Goal: Use online tool/utility: Utilize a website feature to perform a specific function

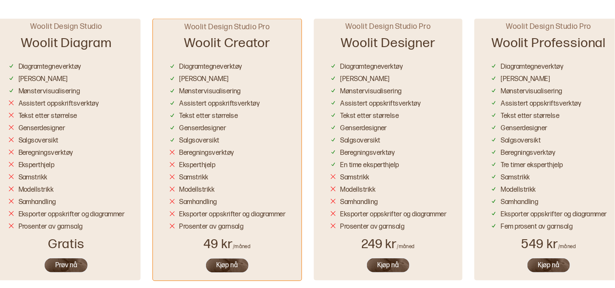
scroll to position [500, 0]
click at [75, 265] on button "Prøv nå" at bounding box center [66, 265] width 45 height 16
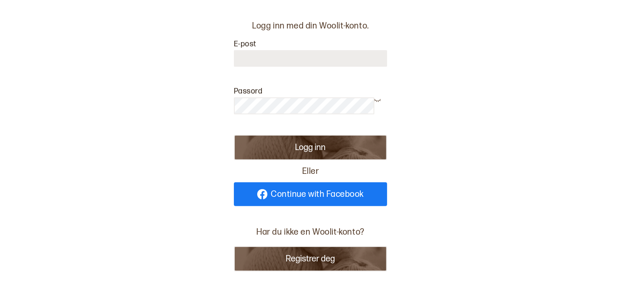
click at [289, 192] on span "Continue with Facebook" at bounding box center [317, 194] width 93 height 8
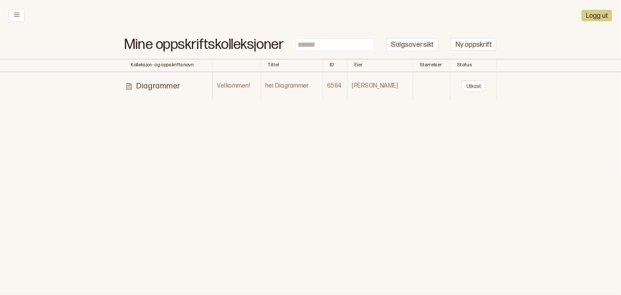
click at [157, 86] on p "Diagrammer" at bounding box center [159, 86] width 44 height 10
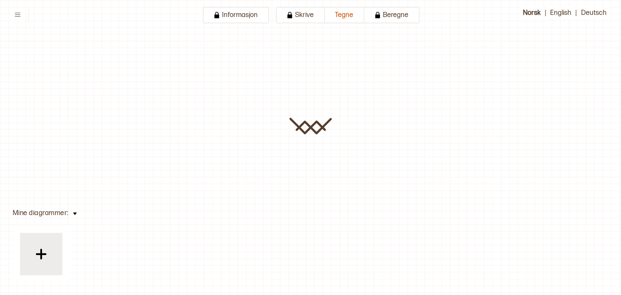
type input "**********"
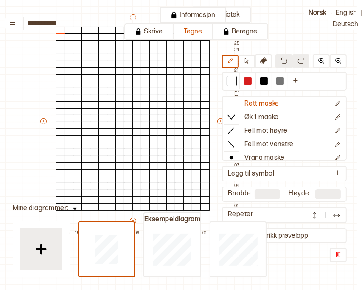
scroll to position [42, 41]
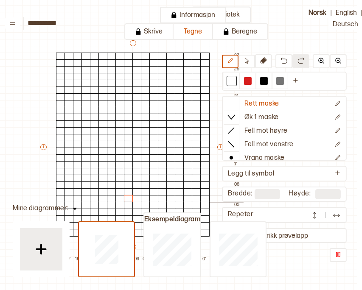
click at [129, 195] on div at bounding box center [128, 199] width 9 height 8
click at [279, 77] on div at bounding box center [280, 81] width 8 height 8
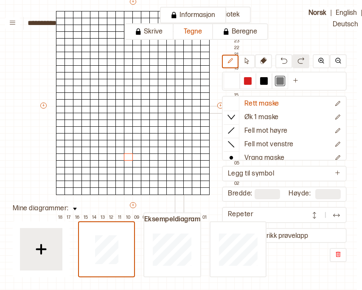
scroll to position [85, 41]
click at [135, 146] on div at bounding box center [136, 150] width 9 height 8
click at [129, 146] on div at bounding box center [128, 150] width 9 height 8
click at [120, 146] on div at bounding box center [119, 150] width 9 height 8
click at [144, 139] on div at bounding box center [145, 143] width 9 height 8
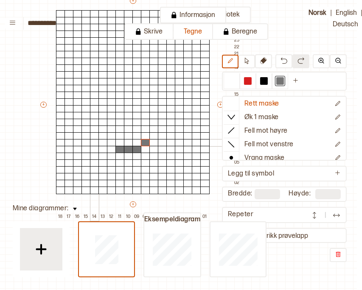
click at [97, 139] on div at bounding box center [94, 143] width 9 height 8
click at [79, 132] on div at bounding box center [77, 136] width 9 height 8
click at [76, 126] on div at bounding box center [77, 130] width 9 height 8
click at [79, 119] on div at bounding box center [77, 123] width 9 height 8
click at [68, 119] on div at bounding box center [69, 123] width 9 height 8
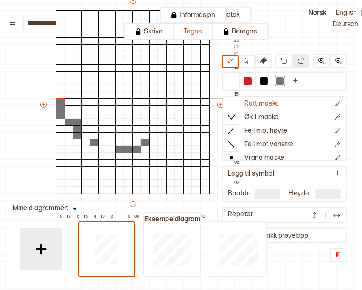
drag, startPoint x: 61, startPoint y: 109, endPoint x: 60, endPoint y: 95, distance: 14.5
click at [60, 95] on div "+ + + + 18 17 16 15 14 13 12 11 10 09 08 07 06 05 04 03 02 01 27 26 25 24 23 22…" at bounding box center [141, 109] width 204 height 224
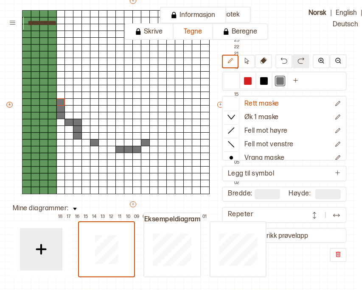
type input "**"
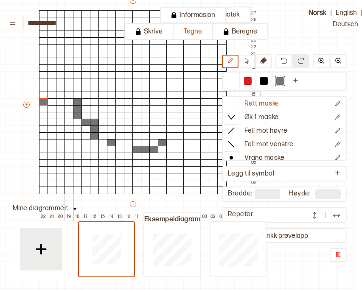
click at [65, 92] on div at bounding box center [69, 96] width 9 height 8
click at [67, 85] on div at bounding box center [69, 89] width 9 height 8
click at [69, 71] on div at bounding box center [69, 75] width 9 height 8
click at [298, 75] on button at bounding box center [295, 81] width 15 height 16
click at [298, 79] on div at bounding box center [297, 81] width 8 height 8
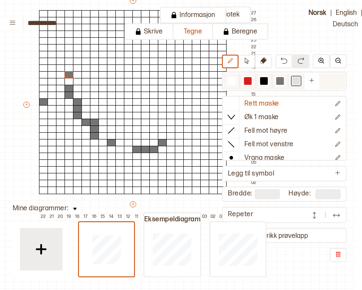
click at [298, 79] on div at bounding box center [297, 81] width 8 height 8
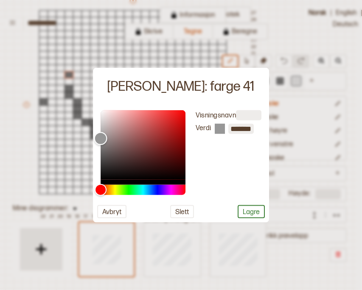
type input "*******"
drag, startPoint x: 100, startPoint y: 120, endPoint x: 96, endPoint y: 142, distance: 23.0
click at [96, 142] on div "Color" at bounding box center [100, 141] width 13 height 13
click at [244, 210] on button "Lagre" at bounding box center [251, 211] width 27 height 13
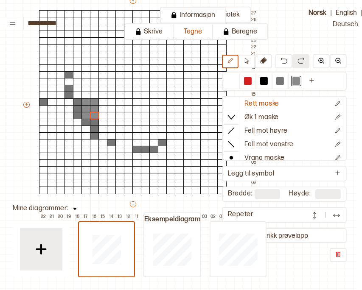
drag, startPoint x: 87, startPoint y: 93, endPoint x: 94, endPoint y: 111, distance: 19.2
click at [94, 111] on div "+ + + + 22 21 20 19 18 17 16 15 14 13 12 11 10 09 08 07 06 05 04 03 02 01 27 26…" at bounding box center [141, 109] width 238 height 224
drag, startPoint x: 102, startPoint y: 115, endPoint x: 102, endPoint y: 123, distance: 8.1
click at [102, 123] on div "+ + + + 22 21 20 19 18 17 16 15 14 13 12 11 10 09 08 07 06 05 04 03 02 01 27 26…" at bounding box center [141, 109] width 238 height 224
drag, startPoint x: 121, startPoint y: 138, endPoint x: 119, endPoint y: 130, distance: 8.2
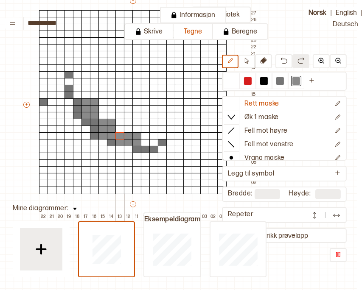
click at [119, 130] on div "+ + + + 22 21 20 19 18 17 16 15 14 13 12 11 10 09 08 07 06 05 04 03 02 01 27 26…" at bounding box center [141, 109] width 238 height 224
click at [235, 77] on div at bounding box center [232, 81] width 8 height 8
click at [137, 139] on div at bounding box center [136, 143] width 9 height 8
click at [42, 99] on div at bounding box center [43, 103] width 9 height 8
click at [138, 132] on div at bounding box center [136, 136] width 9 height 8
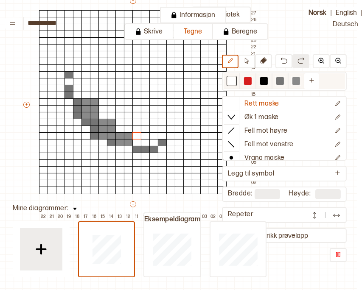
click at [282, 78] on div at bounding box center [280, 81] width 8 height 8
click at [293, 77] on div at bounding box center [297, 81] width 8 height 8
drag, startPoint x: 153, startPoint y: 136, endPoint x: 164, endPoint y: 129, distance: 13.5
click at [164, 129] on div "+ + + + 22 21 20 19 18 17 16 15 14 13 12 11 10 09 08 07 06 05 04 03 02 01 27 26…" at bounding box center [141, 109] width 238 height 224
click at [280, 77] on div at bounding box center [280, 81] width 8 height 8
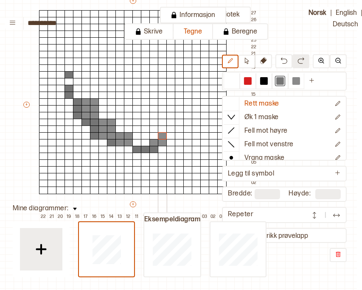
click at [163, 139] on div at bounding box center [162, 143] width 9 height 8
click at [155, 160] on div at bounding box center [153, 164] width 9 height 8
click at [296, 77] on div at bounding box center [297, 81] width 8 height 8
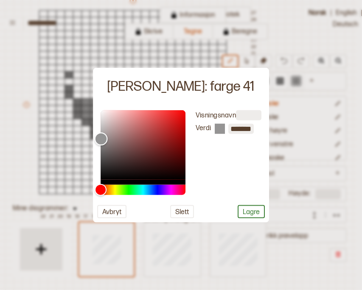
type input "*******"
drag, startPoint x: 101, startPoint y: 143, endPoint x: 101, endPoint y: 138, distance: 4.7
click at [101, 138] on div "Color" at bounding box center [100, 137] width 13 height 13
click at [241, 207] on button "Lagre" at bounding box center [251, 211] width 27 height 13
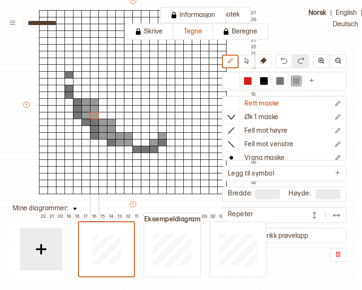
drag, startPoint x: 86, startPoint y: 96, endPoint x: 94, endPoint y: 107, distance: 14.1
click at [94, 107] on div "+ + + + 22 21 20 19 18 17 16 15 14 13 12 11 10 09 08 07 06 05 04 03 02 01 27 26…" at bounding box center [141, 109] width 238 height 224
drag, startPoint x: 102, startPoint y: 116, endPoint x: 104, endPoint y: 124, distance: 7.4
click at [104, 124] on div "+ + + + 22 21 20 19 18 17 16 15 14 13 12 11 10 09 08 07 06 05 04 03 02 01 27 26…" at bounding box center [141, 109] width 238 height 224
drag, startPoint x: 121, startPoint y: 129, endPoint x: 121, endPoint y: 135, distance: 6.4
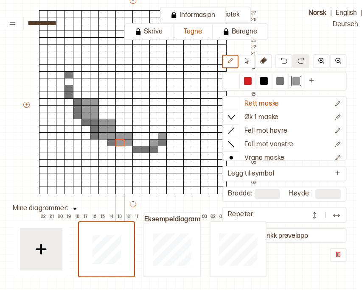
click at [121, 135] on div "+ + + + 22 21 20 19 18 17 16 15 14 13 12 11 10 09 08 07 06 05 04 03 02 01 27 26…" at bounding box center [141, 109] width 238 height 224
click at [155, 139] on div at bounding box center [153, 143] width 9 height 8
click at [162, 132] on div at bounding box center [162, 136] width 9 height 8
click at [312, 77] on icon "Ny farge" at bounding box center [312, 80] width 6 height 6
click at [309, 77] on div at bounding box center [313, 81] width 8 height 8
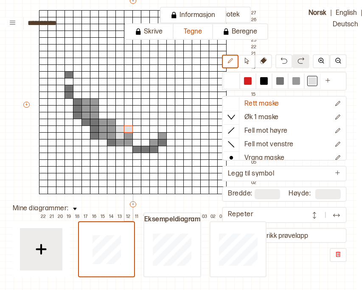
drag, startPoint x: 119, startPoint y: 130, endPoint x: 128, endPoint y: 121, distance: 11.7
click at [128, 121] on div "+ + + + 22 21 20 19 18 17 16 15 14 13 12 11 10 09 08 07 06 05 04 03 02 01 27 26…" at bounding box center [141, 109] width 238 height 224
click at [154, 132] on div at bounding box center [153, 136] width 9 height 8
click at [153, 126] on div at bounding box center [153, 130] width 9 height 8
click at [145, 126] on div at bounding box center [145, 130] width 9 height 8
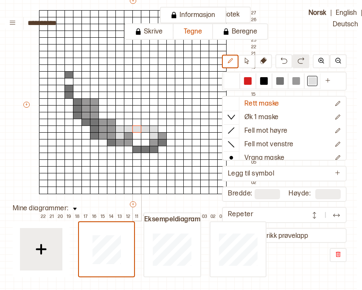
click at [138, 126] on div at bounding box center [136, 130] width 9 height 8
click at [291, 78] on div at bounding box center [296, 81] width 10 height 10
click at [153, 126] on div at bounding box center [153, 130] width 9 height 8
click at [145, 126] on div at bounding box center [145, 130] width 9 height 8
click at [136, 126] on div at bounding box center [136, 130] width 9 height 8
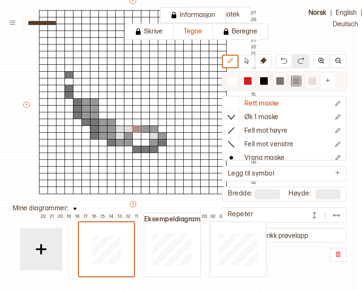
click at [282, 77] on div at bounding box center [280, 81] width 8 height 8
click at [136, 119] on div at bounding box center [136, 123] width 9 height 8
click at [153, 112] on div at bounding box center [153, 116] width 9 height 8
click at [172, 99] on div at bounding box center [170, 103] width 9 height 8
click at [190, 99] on div at bounding box center [187, 103] width 9 height 8
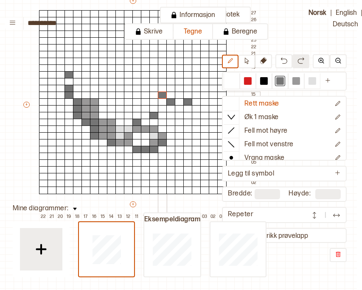
click at [163, 92] on div at bounding box center [162, 96] width 9 height 8
click at [194, 85] on div at bounding box center [196, 89] width 9 height 8
drag, startPoint x: 194, startPoint y: 76, endPoint x: 195, endPoint y: 43, distance: 33.1
click at [195, 43] on div "+ + + + 22 21 20 19 18 17 16 15 14 13 12 11 10 09 08 07 06 05 04 03 02 01 27 26…" at bounding box center [141, 109] width 238 height 224
drag, startPoint x: 206, startPoint y: 69, endPoint x: 205, endPoint y: 115, distance: 45.9
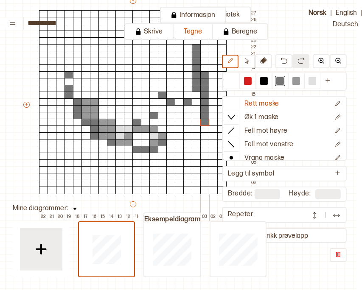
click at [205, 115] on div "+ + + + 22 21 20 19 18 17 16 15 14 13 12 11 10 09 08 07 06 05 04 03 02 01 27 26…" at bounding box center [141, 109] width 238 height 224
click at [211, 105] on div at bounding box center [213, 109] width 9 height 8
click at [218, 112] on div at bounding box center [221, 116] width 9 height 8
click at [218, 99] on div at bounding box center [221, 103] width 9 height 8
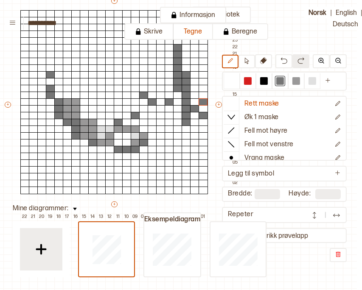
scroll to position [85, 60]
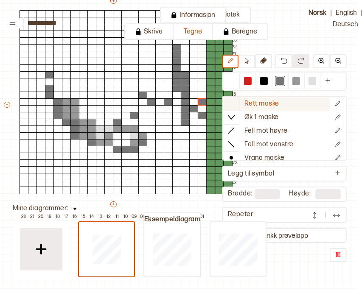
type input "**"
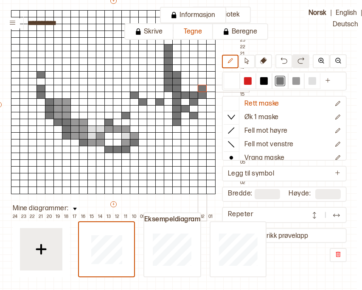
drag, startPoint x: 186, startPoint y: 86, endPoint x: 203, endPoint y: 83, distance: 17.2
click at [203, 83] on div "+ + + + 24 23 22 21 20 19 18 17 16 15 14 13 12 11 10 09 08 07 06 05 04 03 02 01…" at bounding box center [121, 109] width 255 height 224
drag, startPoint x: 194, startPoint y: 61, endPoint x: 186, endPoint y: 55, distance: 9.9
click at [186, 55] on div "+ + + + 24 23 22 21 20 19 18 17 16 15 14 13 12 11 10 09 08 07 06 05 04 03 02 01…" at bounding box center [121, 109] width 255 height 224
click at [297, 78] on div at bounding box center [297, 81] width 8 height 8
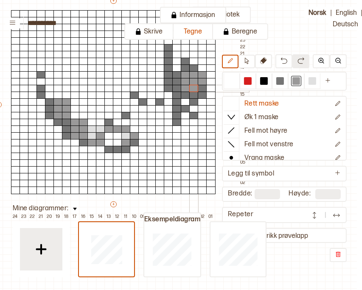
drag, startPoint x: 186, startPoint y: 68, endPoint x: 192, endPoint y: 82, distance: 15.0
click at [192, 82] on div "+ + + + 24 23 22 21 20 19 18 17 16 15 14 13 12 11 10 09 08 07 06 05 04 03 02 01…" at bounding box center [121, 109] width 255 height 224
click at [186, 99] on div at bounding box center [185, 103] width 9 height 8
click at [234, 79] on div at bounding box center [232, 81] width 8 height 8
click at [177, 119] on div at bounding box center [176, 123] width 9 height 8
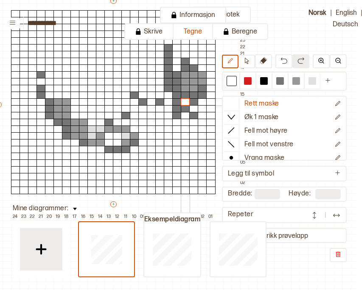
click at [185, 99] on div at bounding box center [185, 103] width 9 height 8
drag, startPoint x: 191, startPoint y: 109, endPoint x: 185, endPoint y: 54, distance: 55.1
click at [185, 56] on div "+ + + + 24 23 22 21 20 19 18 17 16 15 14 13 12 11 10 09 08 07 06 05 04 03 02 01…" at bounding box center [121, 109] width 255 height 224
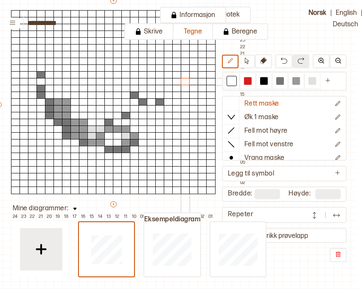
drag, startPoint x: 173, startPoint y: 49, endPoint x: 187, endPoint y: 77, distance: 31.3
click at [187, 77] on div "+ + + + 24 23 22 21 20 19 18 17 16 15 14 13 12 11 10 09 08 07 06 05 04 03 02 01…" at bounding box center [121, 109] width 255 height 224
click at [266, 79] on div at bounding box center [264, 81] width 8 height 8
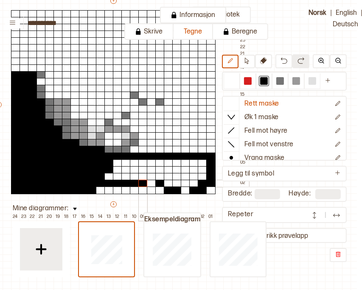
drag, startPoint x: 31, startPoint y: 69, endPoint x: 144, endPoint y: 175, distance: 154.7
click at [144, 175] on div "+ + + + 24 23 22 21 20 19 18 17 16 15 14 13 12 11 10 09 08 07 06 05 04 03 02 01…" at bounding box center [121, 109] width 255 height 224
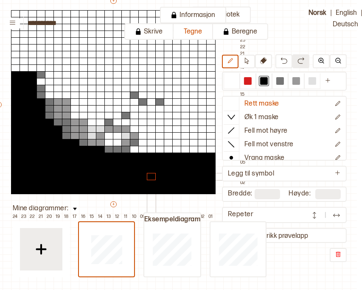
drag, startPoint x: 89, startPoint y: 180, endPoint x: 153, endPoint y: 171, distance: 64.8
click at [153, 171] on div "+ + + + 24 23 22 21 20 19 18 17 16 15 14 13 12 11 10 09 08 07 06 05 04 03 02 01…" at bounding box center [121, 109] width 255 height 224
drag, startPoint x: 153, startPoint y: 95, endPoint x: 148, endPoint y: 148, distance: 53.3
click at [148, 148] on div "+ + + + 24 23 22 21 20 19 18 17 16 15 14 13 12 11 10 09 08 07 06 05 04 03 02 01…" at bounding box center [121, 109] width 255 height 224
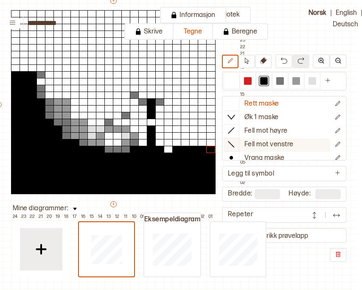
drag, startPoint x: 134, startPoint y: 143, endPoint x: 234, endPoint y: 141, distance: 99.4
click at [168, 146] on div at bounding box center [168, 150] width 9 height 8
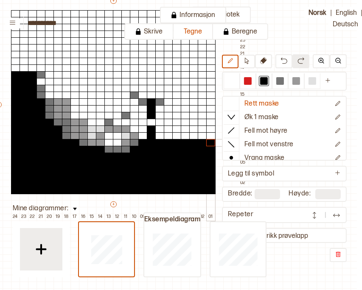
drag, startPoint x: 140, startPoint y: 134, endPoint x: 216, endPoint y: 134, distance: 76.4
click at [216, 134] on div "+ + + + 24 23 22 21 20 19 18 17 16 15 14 13 12 11 10 09 08 07 06 05 04 03 02 01…" at bounding box center [121, 109] width 255 height 224
drag, startPoint x: 209, startPoint y: 130, endPoint x: 136, endPoint y: 123, distance: 73.8
click at [136, 123] on div "+ + + + 24 23 22 21 20 19 18 17 16 15 14 13 12 11 10 09 08 07 06 05 04 03 02 01…" at bounding box center [121, 109] width 255 height 224
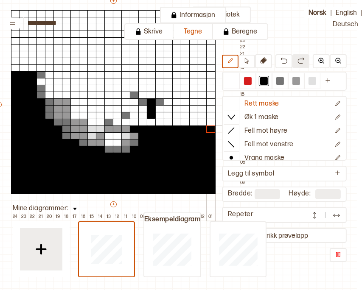
drag, startPoint x: 136, startPoint y: 123, endPoint x: 214, endPoint y: 121, distance: 78.2
click at [214, 121] on div "+ + + + 24 23 22 21 20 19 18 17 16 15 14 13 12 11 10 09 08 07 06 05 04 03 02 01…" at bounding box center [121, 109] width 255 height 224
drag, startPoint x: 196, startPoint y: 117, endPoint x: 119, endPoint y: 117, distance: 76.9
click at [119, 117] on div "+ + + + 24 23 22 21 20 19 18 17 16 15 14 13 12 11 10 09 08 07 06 05 04 03 02 01…" at bounding box center [121, 109] width 255 height 224
click at [159, 119] on div at bounding box center [159, 123] width 9 height 8
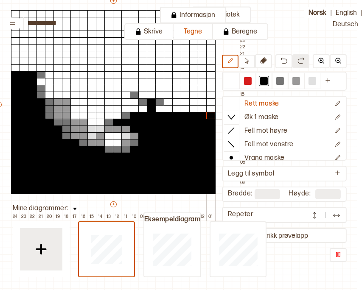
drag, startPoint x: 135, startPoint y: 111, endPoint x: 208, endPoint y: 108, distance: 73.5
click at [208, 108] on div "+ + + + 24 23 22 21 20 19 18 17 16 15 14 13 12 11 10 09 08 07 06 05 04 03 02 01…" at bounding box center [121, 109] width 255 height 224
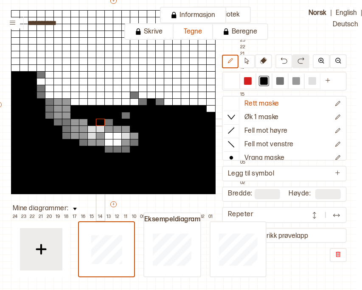
drag, startPoint x: 190, startPoint y: 103, endPoint x: 99, endPoint y: 113, distance: 91.4
click at [99, 113] on div "+ + + + 24 23 22 21 20 19 18 17 16 15 14 13 12 11 10 09 08 07 06 05 04 03 02 01…" at bounding box center [121, 109] width 255 height 224
drag, startPoint x: 234, startPoint y: 76, endPoint x: 207, endPoint y: 94, distance: 32.3
click at [234, 77] on div at bounding box center [232, 81] width 8 height 8
click at [101, 132] on div at bounding box center [100, 136] width 9 height 8
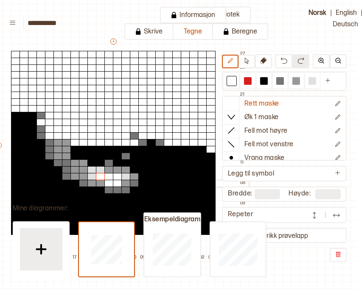
scroll to position [42, 60]
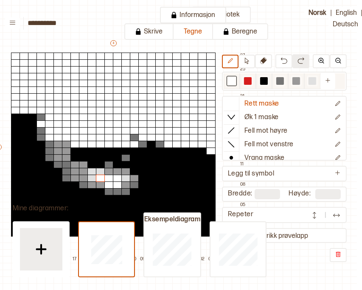
click at [297, 79] on div at bounding box center [297, 81] width 8 height 8
drag, startPoint x: 92, startPoint y: 158, endPoint x: 99, endPoint y: 155, distance: 7.5
click at [99, 155] on div "+ + + + 24 23 22 21 20 19 18 17 16 15 14 13 12 11 10 09 08 07 06 05 04 03 02 01…" at bounding box center [121, 151] width 255 height 224
click at [278, 77] on div at bounding box center [280, 81] width 8 height 8
click at [90, 155] on div at bounding box center [91, 159] width 9 height 8
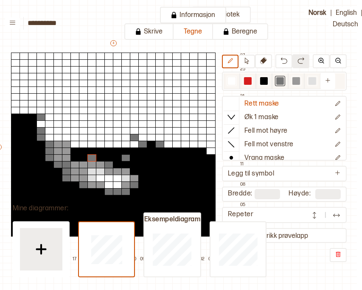
click at [309, 77] on div at bounding box center [313, 81] width 8 height 8
click at [82, 155] on div at bounding box center [83, 159] width 9 height 8
click at [281, 77] on div at bounding box center [280, 81] width 8 height 8
click at [76, 175] on div at bounding box center [74, 179] width 9 height 8
click at [58, 168] on div at bounding box center [58, 172] width 9 height 8
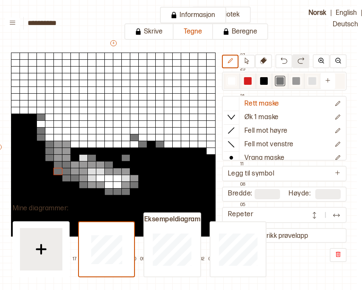
click at [229, 77] on div at bounding box center [232, 81] width 8 height 8
click at [66, 175] on div at bounding box center [66, 179] width 9 height 8
click at [267, 77] on div at bounding box center [264, 81] width 8 height 8
click at [66, 175] on div at bounding box center [66, 179] width 9 height 8
click at [294, 79] on div at bounding box center [297, 81] width 8 height 8
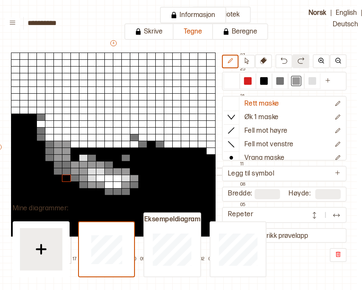
click at [67, 168] on div at bounding box center [66, 172] width 9 height 8
click at [68, 161] on div at bounding box center [66, 165] width 9 height 8
click at [279, 78] on div at bounding box center [280, 81] width 8 height 8
click at [58, 155] on div at bounding box center [58, 159] width 9 height 8
click at [298, 77] on div at bounding box center [296, 81] width 10 height 10
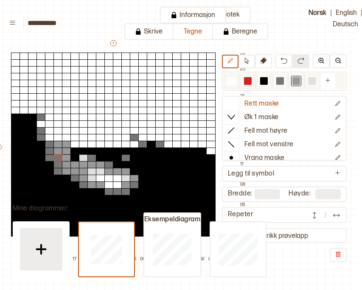
click at [293, 78] on div at bounding box center [297, 81] width 8 height 8
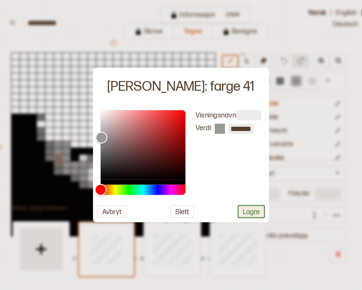
click at [247, 213] on button "Lagre" at bounding box center [251, 211] width 27 height 13
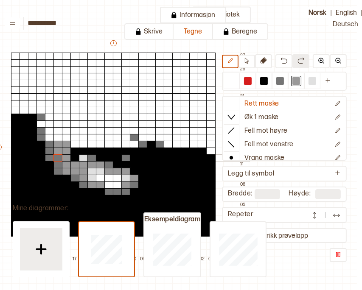
click at [81, 155] on div at bounding box center [83, 159] width 9 height 8
click at [75, 155] on div at bounding box center [74, 159] width 9 height 8
click at [309, 77] on div at bounding box center [313, 81] width 8 height 8
drag, startPoint x: 76, startPoint y: 142, endPoint x: 91, endPoint y: 142, distance: 14.4
click at [91, 142] on div "+ + + + 24 23 22 21 20 19 18 17 16 15 14 13 12 11 10 09 08 07 06 05 04 03 02 01…" at bounding box center [121, 151] width 255 height 224
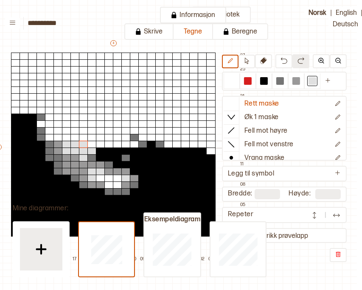
drag, startPoint x: 66, startPoint y: 143, endPoint x: 80, endPoint y: 136, distance: 16.0
click at [80, 136] on div "+ + + + 24 23 22 21 20 19 18 17 16 15 14 13 12 11 10 09 08 07 06 05 04 03 02 01…" at bounding box center [121, 151] width 255 height 224
click at [293, 77] on div at bounding box center [297, 81] width 8 height 8
drag, startPoint x: 49, startPoint y: 136, endPoint x: 50, endPoint y: 142, distance: 5.5
click at [50, 142] on div "+ + + + 24 23 22 21 20 19 18 17 16 15 14 13 12 11 10 09 08 07 06 05 04 03 02 01…" at bounding box center [121, 151] width 255 height 224
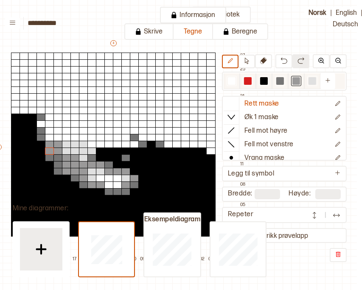
click at [279, 76] on div at bounding box center [280, 81] width 10 height 10
drag, startPoint x: 38, startPoint y: 143, endPoint x: 39, endPoint y: 136, distance: 6.4
click at [39, 136] on div "+ + + + 24 23 22 21 20 19 18 17 16 15 14 13 12 11 10 09 08 07 06 05 04 03 02 01…" at bounding box center [121, 151] width 255 height 224
drag, startPoint x: 31, startPoint y: 123, endPoint x: 31, endPoint y: 110, distance: 13.2
click at [31, 110] on div "+ + + + 24 23 22 21 20 19 18 17 16 15 14 13 12 11 10 09 08 07 06 05 04 03 02 01…" at bounding box center [121, 151] width 255 height 224
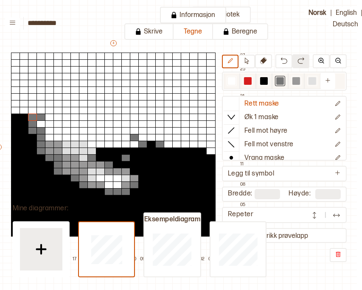
click at [296, 79] on div at bounding box center [297, 81] width 8 height 8
drag, startPoint x: 50, startPoint y: 130, endPoint x: 69, endPoint y: 130, distance: 18.7
click at [69, 130] on div "+ + + + 24 23 22 21 20 19 18 17 16 15 14 13 12 11 10 09 08 07 06 05 04 03 02 01…" at bounding box center [121, 151] width 255 height 224
drag, startPoint x: 41, startPoint y: 124, endPoint x: 41, endPoint y: 107, distance: 17.0
click at [41, 109] on div "+ + + + 24 23 22 21 20 19 18 17 16 15 14 13 12 11 10 09 08 07 06 05 04 03 02 01…" at bounding box center [121, 151] width 255 height 224
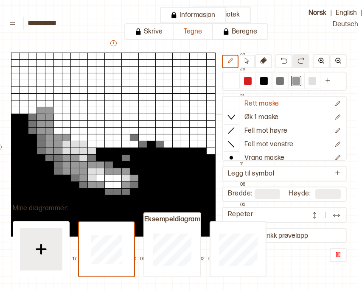
drag, startPoint x: 41, startPoint y: 105, endPoint x: 48, endPoint y: 104, distance: 6.4
click at [48, 104] on div "+ + + + 24 23 22 21 20 19 18 17 16 15 14 13 12 11 10 09 08 07 06 05 04 03 02 01…" at bounding box center [121, 151] width 255 height 224
drag, startPoint x: 40, startPoint y: 98, endPoint x: 41, endPoint y: 89, distance: 9.4
click at [41, 89] on div "+ + + + 24 23 22 21 20 19 18 17 16 15 14 13 12 11 10 09 08 07 06 05 04 03 02 01…" at bounding box center [121, 151] width 255 height 224
drag, startPoint x: 32, startPoint y: 85, endPoint x: 32, endPoint y: 78, distance: 6.8
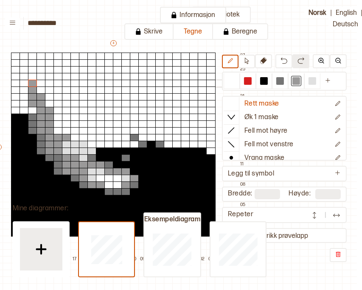
click at [32, 78] on div "+ + + + 24 23 22 21 20 19 18 17 16 15 14 13 12 11 10 09 08 07 06 05 04 03 02 01…" at bounding box center [121, 151] width 255 height 224
drag, startPoint x: 40, startPoint y: 68, endPoint x: 46, endPoint y: 63, distance: 7.2
click at [46, 63] on div "+ + + + 24 23 22 21 20 19 18 17 16 15 14 13 12 11 10 09 08 07 06 05 04 03 02 01…" at bounding box center [121, 151] width 255 height 224
click at [59, 73] on div at bounding box center [58, 77] width 9 height 8
click at [310, 77] on div at bounding box center [313, 81] width 8 height 8
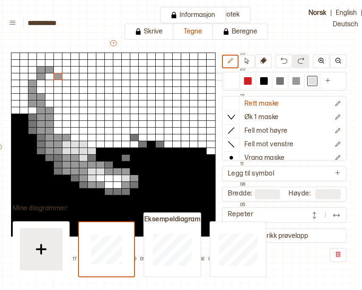
click at [49, 73] on div at bounding box center [49, 77] width 9 height 8
click at [37, 80] on div at bounding box center [41, 84] width 9 height 8
click at [41, 87] on div at bounding box center [41, 91] width 9 height 8
click at [66, 80] on div at bounding box center [66, 84] width 9 height 8
click at [73, 87] on div at bounding box center [74, 91] width 9 height 8
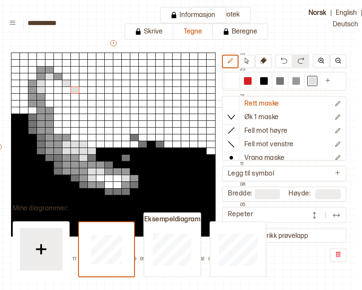
click at [87, 100] on div at bounding box center [91, 104] width 9 height 8
click at [80, 107] on div at bounding box center [83, 111] width 9 height 8
click at [56, 107] on div at bounding box center [58, 111] width 9 height 8
drag, startPoint x: 72, startPoint y: 111, endPoint x: 65, endPoint y: 124, distance: 14.4
click at [66, 117] on div "+ + + + 24 23 22 21 20 19 18 17 16 15 14 13 12 11 10 09 08 07 06 05 04 03 02 01…" at bounding box center [121, 151] width 255 height 224
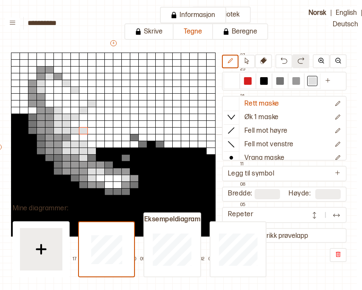
drag, startPoint x: 72, startPoint y: 124, endPoint x: 84, endPoint y: 124, distance: 11.9
click at [84, 124] on div "+ + + + 24 23 22 21 20 19 18 17 16 15 14 13 12 11 10 09 08 07 06 05 04 03 02 01…" at bounding box center [121, 151] width 255 height 224
click at [75, 134] on div at bounding box center [74, 138] width 9 height 8
click at [99, 127] on div at bounding box center [100, 131] width 9 height 8
click at [100, 142] on div "+ + + + 24 23 22 21 20 19 18 17 16 15 14 13 12 11 10 09 08 07 06 05 04 03 02 01…" at bounding box center [121, 151] width 255 height 224
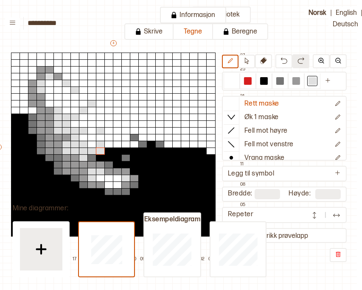
click at [294, 236] on div "Strikk prøvelapp" at bounding box center [284, 235] width 125 height 15
click at [296, 232] on button "Strikk prøvelapp" at bounding box center [284, 235] width 121 height 11
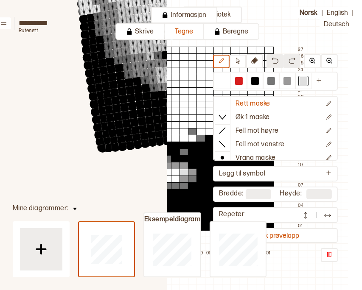
scroll to position [170, 0]
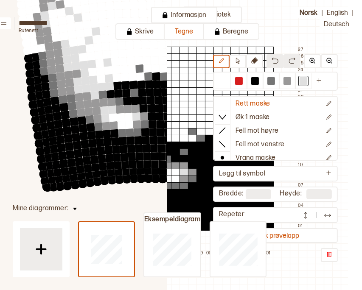
drag, startPoint x: 127, startPoint y: 122, endPoint x: 70, endPoint y: 177, distance: 79.3
click at [70, 177] on circle at bounding box center [74, 178] width 12 height 12
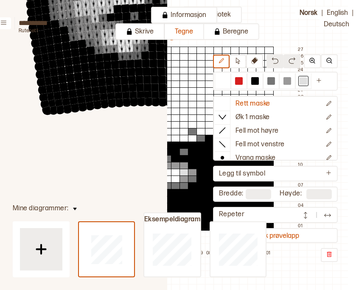
scroll to position [255, 0]
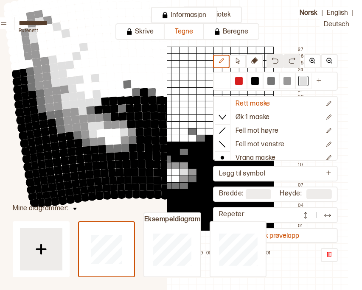
drag, startPoint x: 123, startPoint y: 103, endPoint x: 110, endPoint y: 203, distance: 101.0
click at [110, 203] on icon at bounding box center [354, 42] width 737 height 594
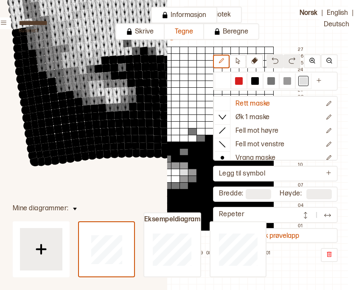
scroll to position [297, 0]
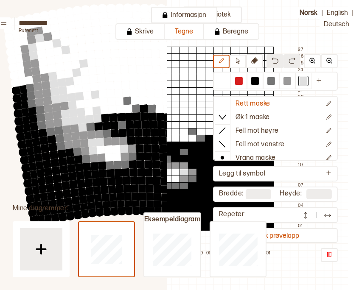
drag, startPoint x: 123, startPoint y: 131, endPoint x: 124, endPoint y: 155, distance: 23.4
click at [124, 155] on circle at bounding box center [123, 149] width 11 height 11
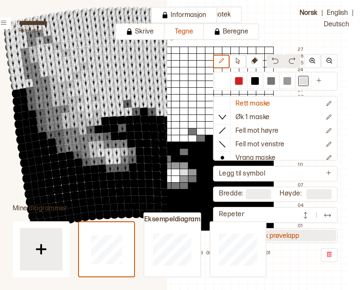
click at [296, 240] on button "Strikk prøvelapp" at bounding box center [275, 235] width 121 height 11
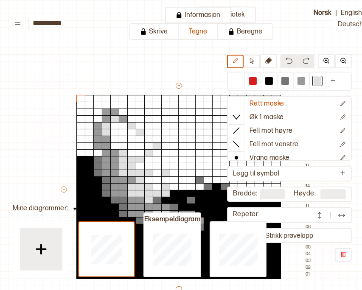
scroll to position [48, 9]
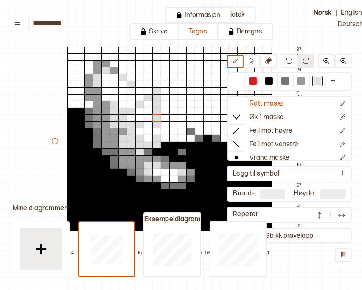
drag, startPoint x: 158, startPoint y: 93, endPoint x: 156, endPoint y: 119, distance: 25.6
click at [156, 119] on div "+ + + + 24 23 22 21 20 19 18 17 16 15 14 13 12 11 10 09 08 07 06 05 04 03 02 01…" at bounding box center [178, 145] width 255 height 224
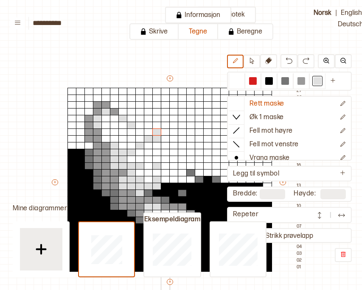
scroll to position [6, 9]
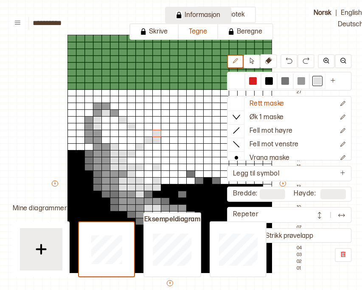
type input "**"
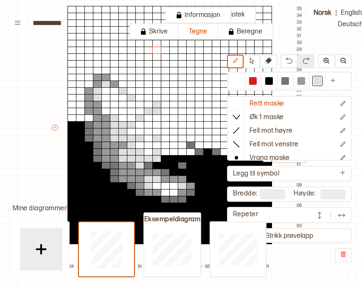
scroll to position [91, 9]
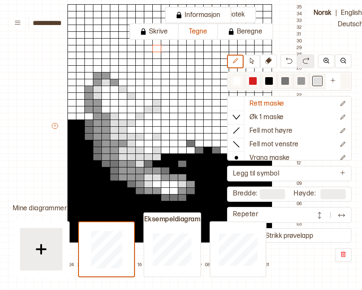
click at [299, 82] on div at bounding box center [302, 81] width 8 height 8
click at [203, 139] on div at bounding box center [199, 137] width 9 height 8
click at [201, 138] on div at bounding box center [199, 137] width 9 height 8
click at [198, 143] on div at bounding box center [199, 144] width 9 height 8
click at [242, 83] on div at bounding box center [237, 81] width 10 height 10
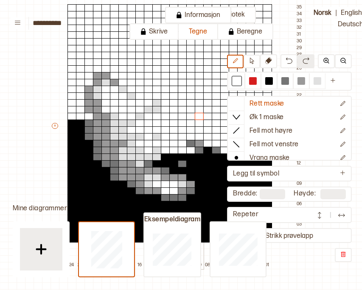
drag, startPoint x: 198, startPoint y: 137, endPoint x: 200, endPoint y: 118, distance: 18.4
click at [200, 118] on div "+ + + + 24 23 22 21 20 19 18 17 16 15 14 13 12 11 10 09 08 07 06 05 04 03 02 01…" at bounding box center [178, 130] width 255 height 279
click at [288, 83] on div at bounding box center [286, 81] width 8 height 8
drag, startPoint x: 207, startPoint y: 141, endPoint x: 209, endPoint y: 105, distance: 36.6
click at [209, 105] on div "+ + + + 24 23 22 21 20 19 18 17 16 15 14 13 12 11 10 09 08 07 06 05 04 03 02 01…" at bounding box center [178, 130] width 255 height 279
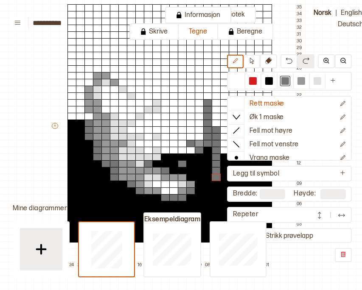
drag, startPoint x: 217, startPoint y: 130, endPoint x: 214, endPoint y: 176, distance: 46.0
click at [214, 176] on div "+ + + + 24 23 22 21 20 19 18 17 16 15 14 13 12 11 10 09 08 07 06 05 04 03 02 01…" at bounding box center [178, 130] width 255 height 279
drag, startPoint x: 208, startPoint y: 165, endPoint x: 193, endPoint y: 161, distance: 15.7
click at [199, 149] on div at bounding box center [199, 151] width 9 height 8
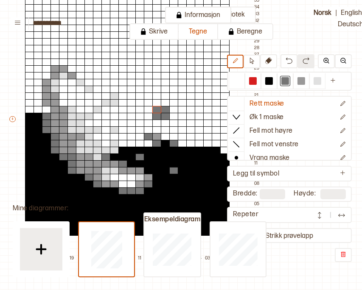
drag, startPoint x: 207, startPoint y: 119, endPoint x: 161, endPoint y: 110, distance: 47.7
click at [161, 110] on div "+ + + + 24 23 22 21 20 19 18 17 16 15 14 13 12 11 10 09 08 07 06 05 04 03 02 01…" at bounding box center [135, 123] width 255 height 279
click at [170, 114] on div at bounding box center [173, 117] width 9 height 8
click at [171, 156] on div at bounding box center [173, 158] width 9 height 8
click at [175, 149] on div at bounding box center [173, 151] width 9 height 8
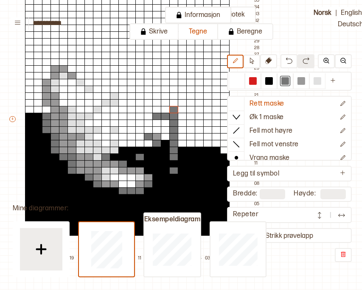
drag, startPoint x: 173, startPoint y: 136, endPoint x: 176, endPoint y: 110, distance: 26.4
click at [176, 110] on div "+ + + + 24 23 22 21 20 19 18 17 16 15 14 13 12 11 10 09 08 07 06 05 04 03 02 01…" at bounding box center [135, 123] width 255 height 279
drag, startPoint x: 167, startPoint y: 123, endPoint x: 166, endPoint y: 83, distance: 39.5
click at [166, 83] on div "+ + + + 24 23 22 21 20 19 18 17 16 15 14 13 12 11 10 09 08 07 06 05 04 03 02 01…" at bounding box center [135, 123] width 255 height 279
click at [240, 85] on div at bounding box center [237, 81] width 8 height 8
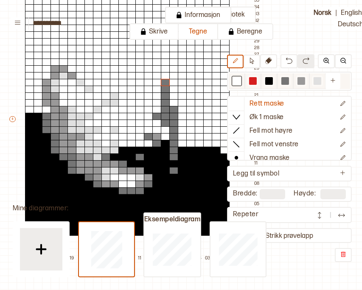
click at [270, 83] on div at bounding box center [269, 81] width 8 height 8
click at [172, 172] on div at bounding box center [173, 171] width 9 height 8
click at [237, 85] on div at bounding box center [237, 81] width 8 height 8
click at [270, 83] on div at bounding box center [269, 81] width 8 height 8
click at [157, 143] on div at bounding box center [156, 144] width 9 height 8
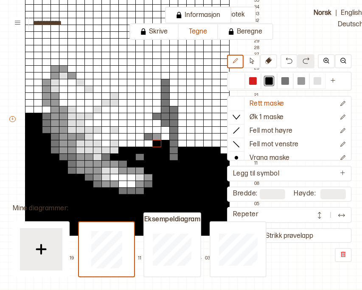
click at [157, 136] on div at bounding box center [156, 137] width 9 height 8
click at [149, 136] on div at bounding box center [148, 137] width 9 height 8
click at [141, 156] on div at bounding box center [139, 158] width 9 height 8
click at [282, 82] on div at bounding box center [286, 81] width 8 height 8
click at [121, 150] on div at bounding box center [122, 151] width 9 height 8
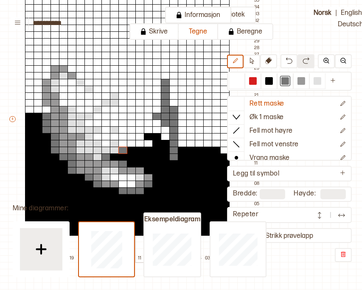
click at [140, 136] on div at bounding box center [139, 137] width 9 height 8
click at [132, 130] on div at bounding box center [131, 131] width 9 height 8
click at [157, 136] on div at bounding box center [156, 137] width 9 height 8
click at [298, 83] on div at bounding box center [302, 81] width 8 height 8
click at [159, 129] on div at bounding box center [156, 131] width 9 height 8
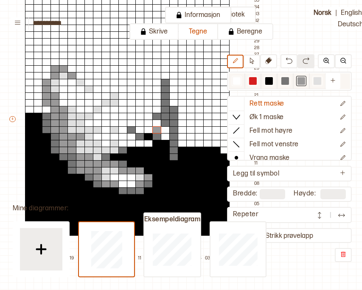
click at [271, 83] on div at bounding box center [269, 81] width 8 height 8
drag, startPoint x: 163, startPoint y: 132, endPoint x: 164, endPoint y: 137, distance: 5.5
click at [164, 137] on div "+ + + + 24 23 22 21 20 19 18 17 16 15 14 13 12 11 10 09 08 07 06 05 04 03 02 01…" at bounding box center [135, 123] width 255 height 279
click at [304, 85] on div at bounding box center [301, 81] width 16 height 16
click at [148, 146] on div at bounding box center [148, 144] width 9 height 8
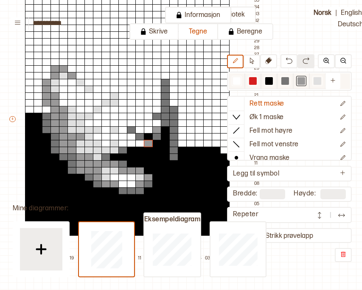
click at [314, 81] on div at bounding box center [318, 81] width 8 height 8
click at [148, 143] on div at bounding box center [148, 144] width 9 height 8
click at [304, 86] on div at bounding box center [301, 81] width 10 height 10
drag, startPoint x: 183, startPoint y: 108, endPoint x: 203, endPoint y: 108, distance: 20.0
click at [201, 108] on div "+ + + + 24 23 22 21 20 19 18 17 16 15 14 13 12 11 10 09 08 07 06 05 04 03 02 01…" at bounding box center [135, 123] width 255 height 279
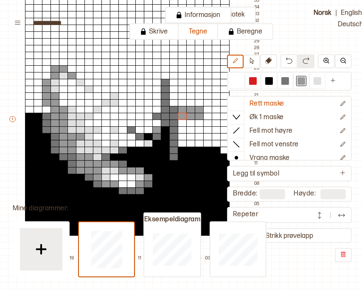
drag, startPoint x: 201, startPoint y: 115, endPoint x: 184, endPoint y: 115, distance: 17.0
click at [184, 115] on div "+ + + + 24 23 22 21 20 19 18 17 16 15 14 13 12 11 10 09 08 07 06 05 04 03 02 01…" at bounding box center [135, 123] width 255 height 279
click at [182, 123] on div at bounding box center [182, 124] width 9 height 8
click at [189, 121] on div at bounding box center [190, 124] width 9 height 8
click at [182, 135] on div at bounding box center [182, 137] width 9 height 8
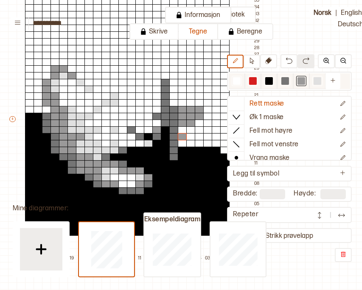
click at [283, 83] on div at bounding box center [286, 81] width 8 height 8
drag, startPoint x: 198, startPoint y: 122, endPoint x: 184, endPoint y: 129, distance: 16.1
click at [184, 129] on div "+ + + + 24 23 22 21 20 19 18 17 16 15 14 13 12 11 10 09 08 07 06 05 04 03 02 01…" at bounding box center [135, 123] width 255 height 279
click at [183, 143] on div at bounding box center [182, 144] width 9 height 8
click at [191, 137] on div at bounding box center [190, 137] width 9 height 8
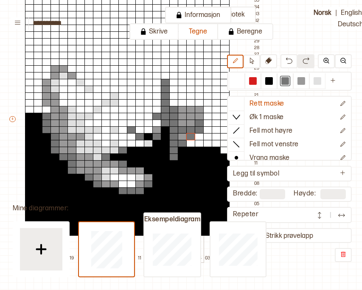
click at [203, 136] on div at bounding box center [199, 137] width 9 height 8
click at [188, 150] on div at bounding box center [190, 151] width 9 height 8
click at [215, 149] on div at bounding box center [216, 151] width 9 height 8
click at [288, 239] on button "Strikk prøvelapp" at bounding box center [289, 235] width 121 height 11
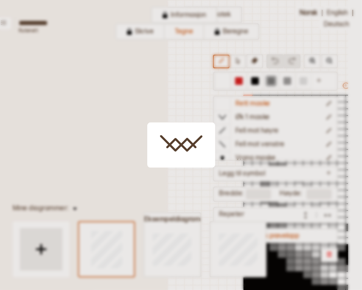
scroll to position [76, 175]
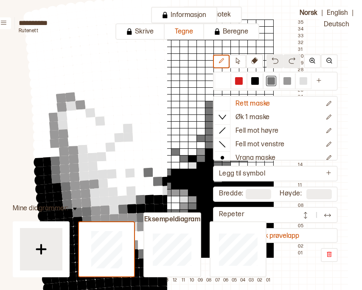
drag, startPoint x: 143, startPoint y: 165, endPoint x: 63, endPoint y: 79, distance: 117.2
click at [63, 82] on circle at bounding box center [69, 88] width 13 height 13
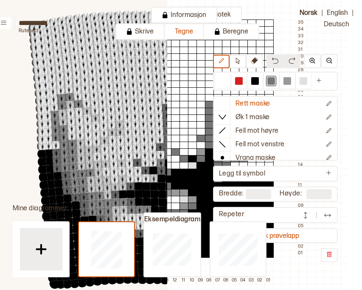
scroll to position [170, 0]
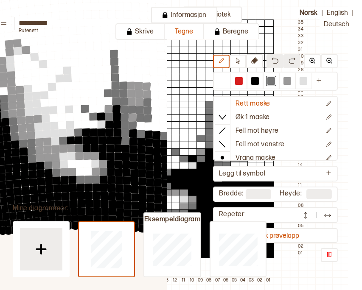
drag, startPoint x: 126, startPoint y: 112, endPoint x: 74, endPoint y: 229, distance: 127.7
click at [74, 229] on circle at bounding box center [75, 225] width 11 height 11
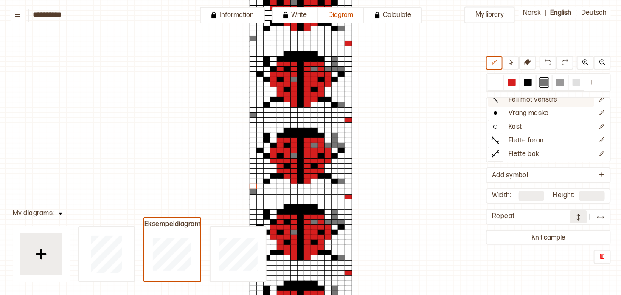
scroll to position [47, 0]
click at [599, 215] on img at bounding box center [601, 217] width 8 height 8
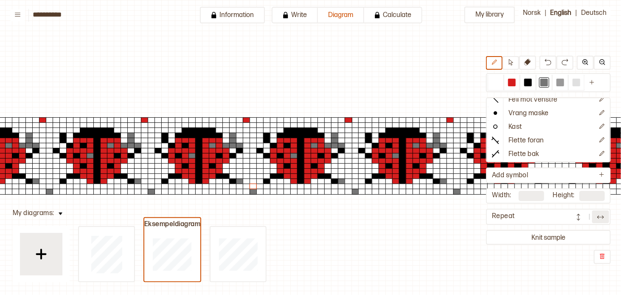
click at [599, 215] on img at bounding box center [601, 217] width 8 height 8
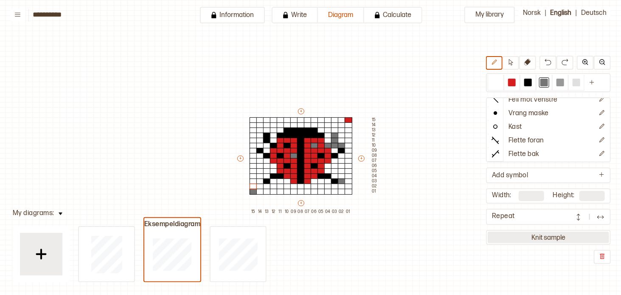
click at [554, 234] on button "Knit sample" at bounding box center [548, 236] width 121 height 11
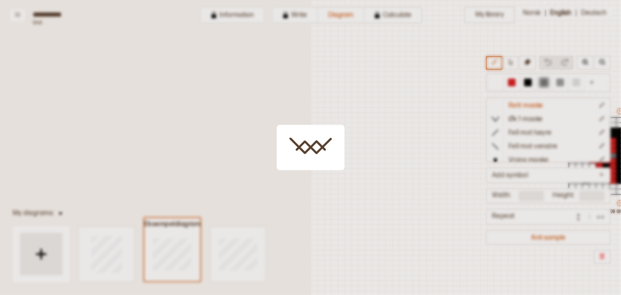
scroll to position [16, 235]
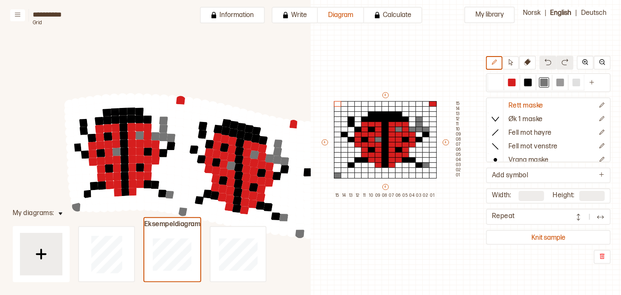
drag, startPoint x: 273, startPoint y: 141, endPoint x: 217, endPoint y: 134, distance: 56.0
click at [219, 134] on circle at bounding box center [225, 139] width 12 height 12
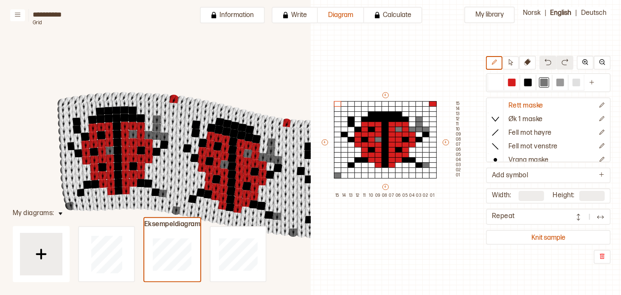
click at [597, 217] on img at bounding box center [601, 217] width 8 height 8
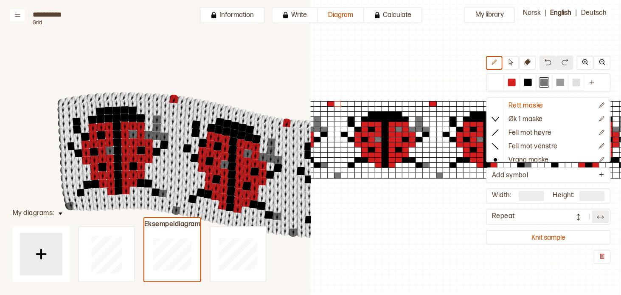
click at [597, 217] on img at bounding box center [601, 217] width 8 height 8
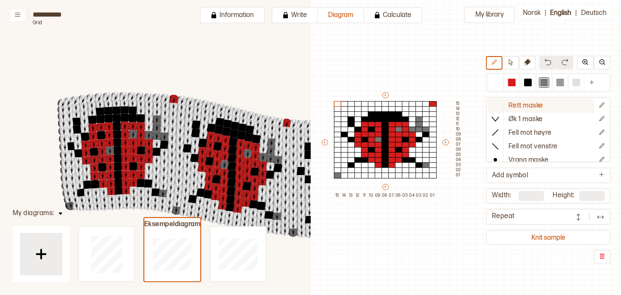
click at [499, 104] on icon at bounding box center [495, 105] width 8 height 8
click at [19, 16] on icon at bounding box center [17, 14] width 6 height 6
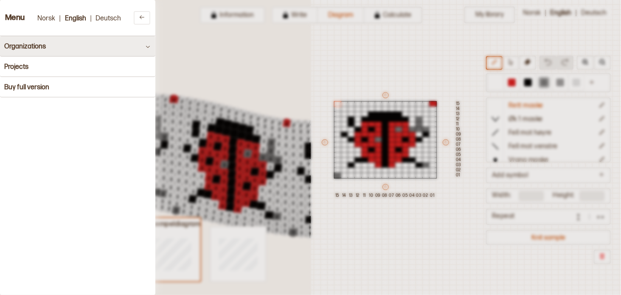
click at [103, 51] on button "Organizations" at bounding box center [77, 46] width 155 height 20
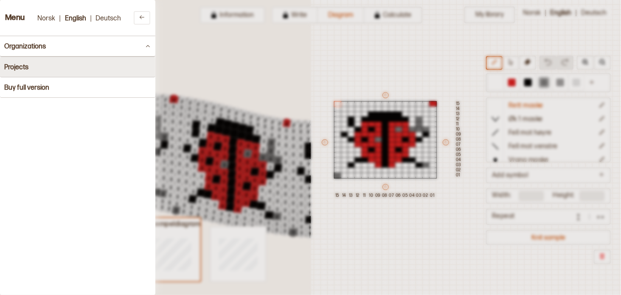
click at [93, 66] on button "Projects" at bounding box center [77, 67] width 155 height 20
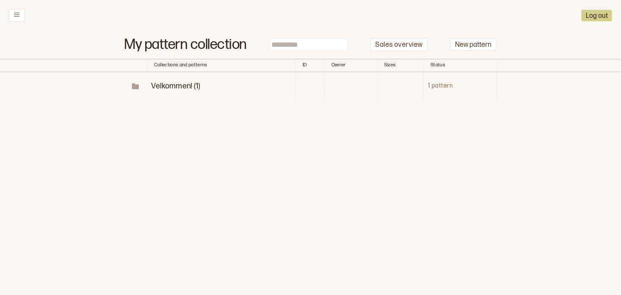
click at [180, 83] on span "Velkommen! (1)" at bounding box center [175, 86] width 49 height 9
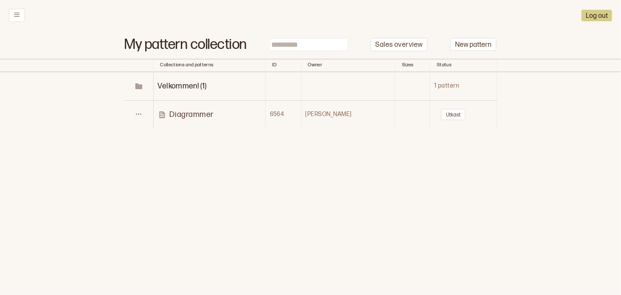
click at [191, 113] on p "Diagrammer" at bounding box center [192, 115] width 44 height 10
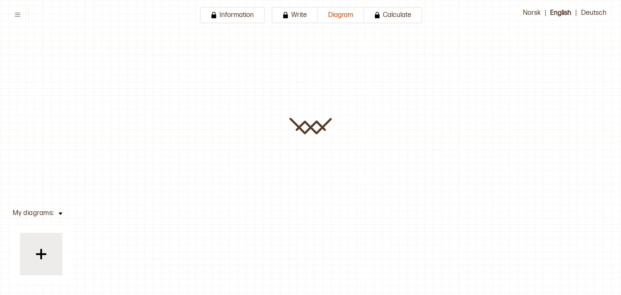
type input "**********"
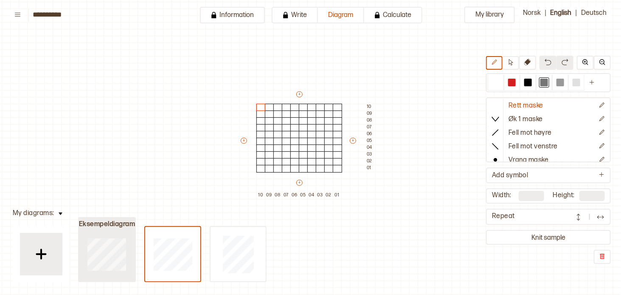
type input "**"
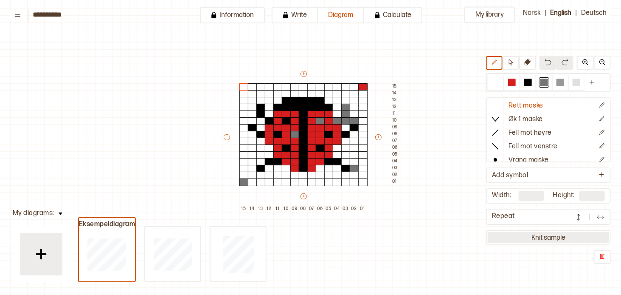
click at [545, 234] on button "Knit sample" at bounding box center [548, 236] width 121 height 11
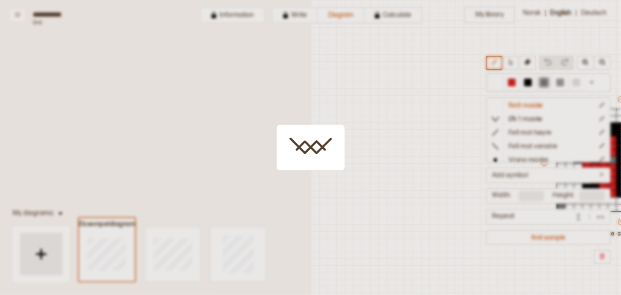
scroll to position [22, 255]
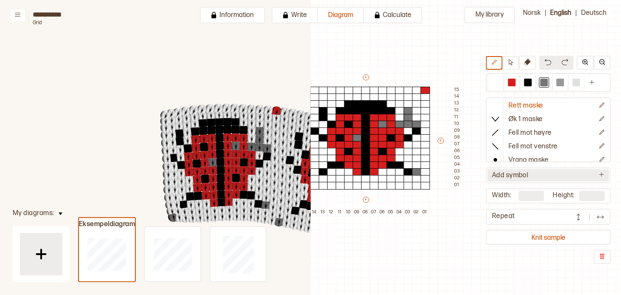
click at [602, 173] on icon at bounding box center [602, 174] width 6 height 6
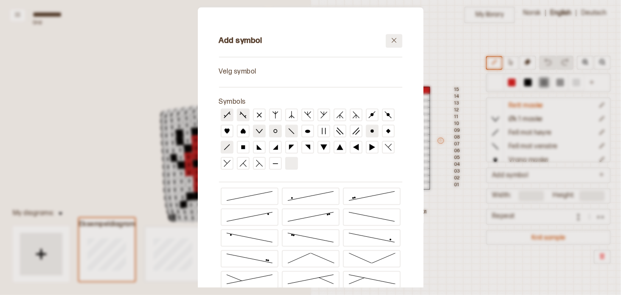
click at [392, 47] on button at bounding box center [394, 41] width 17 height 14
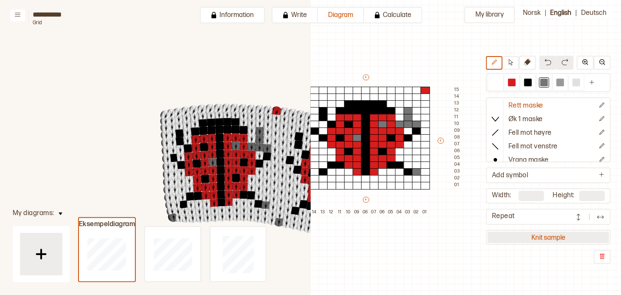
click at [554, 234] on button "Knit sample" at bounding box center [548, 236] width 121 height 11
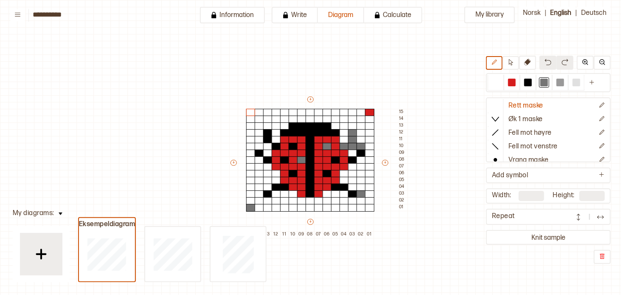
scroll to position [22, 11]
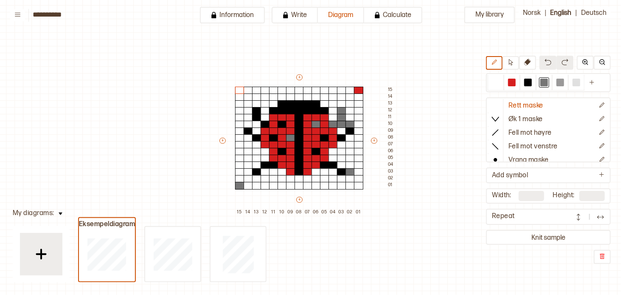
click at [554, 234] on button "Knit sample" at bounding box center [548, 236] width 121 height 11
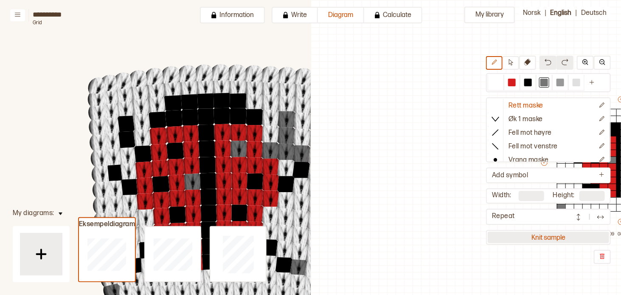
scroll to position [22, 255]
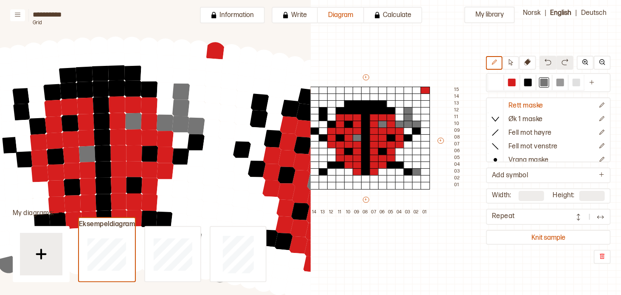
drag, startPoint x: 277, startPoint y: 73, endPoint x: 172, endPoint y: 46, distance: 108.9
click at [172, 46] on circle at bounding box center [166, 49] width 28 height 28
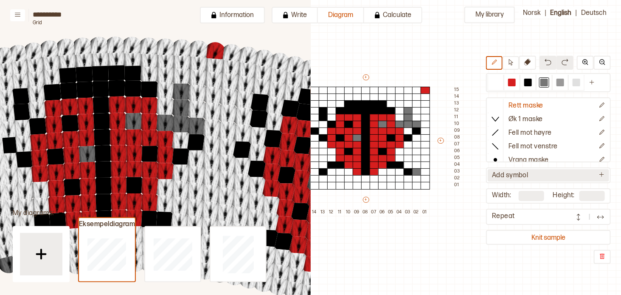
click at [552, 175] on button "Add symbol" at bounding box center [548, 175] width 121 height 12
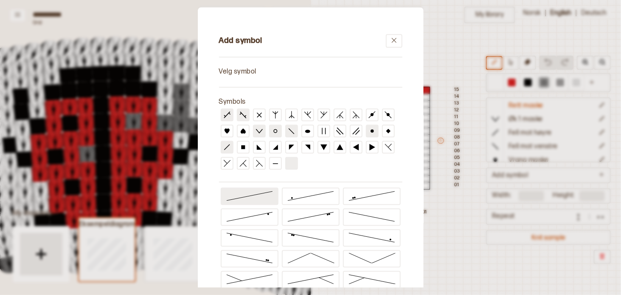
click at [233, 192] on icon at bounding box center [250, 195] width 48 height 10
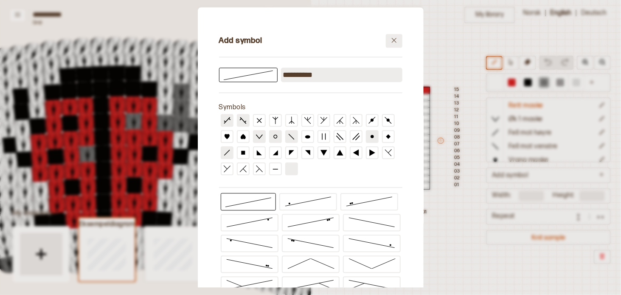
click at [393, 39] on icon at bounding box center [394, 40] width 6 height 6
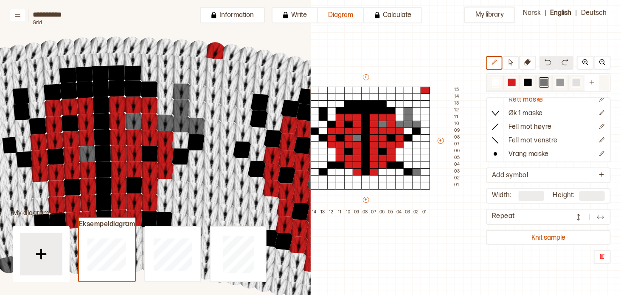
scroll to position [0, 0]
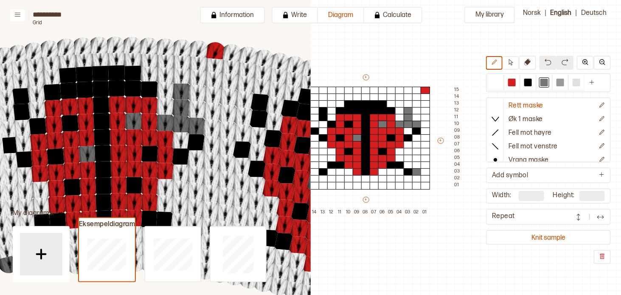
click at [15, 22] on icon at bounding box center [621, 294] width 1242 height 589
click at [20, 14] on icon at bounding box center [17, 14] width 6 height 6
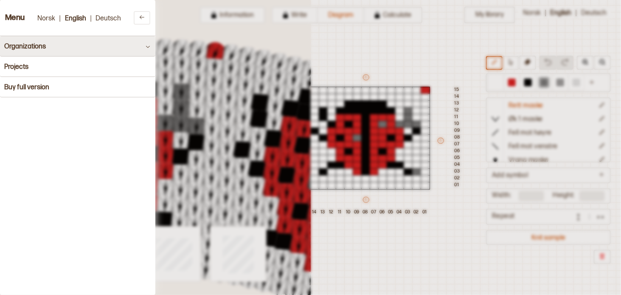
click at [46, 46] on h4 "Organizations" at bounding box center [25, 46] width 42 height 8
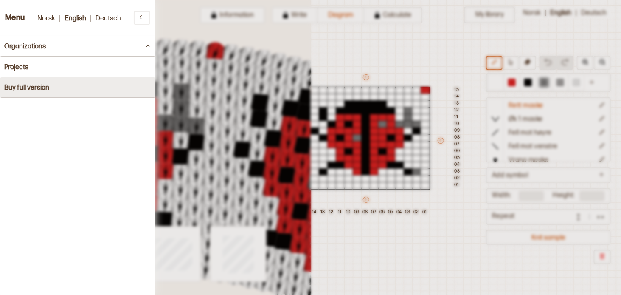
click at [68, 85] on button "Buy full version" at bounding box center [77, 87] width 155 height 20
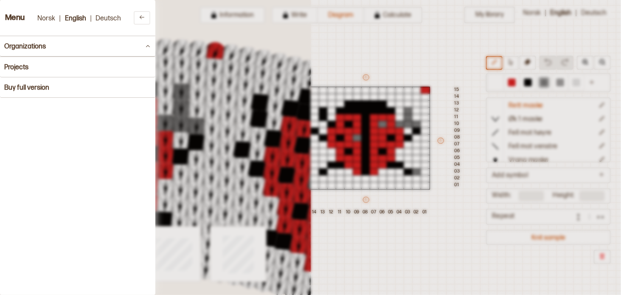
click at [272, 73] on div at bounding box center [310, 147] width 621 height 295
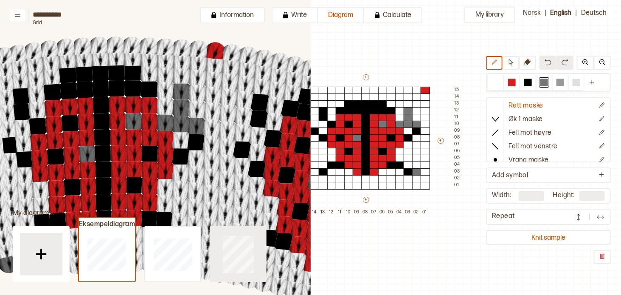
type input "**"
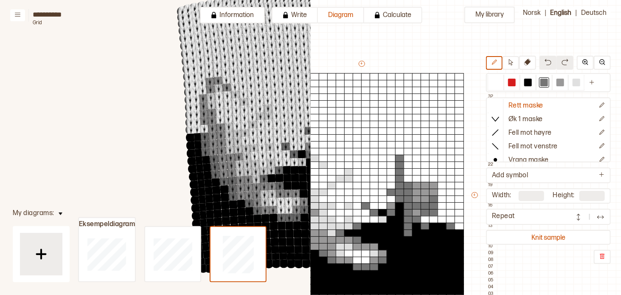
scroll to position [212, 0]
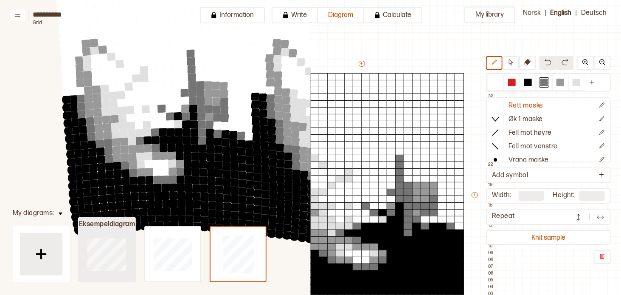
drag, startPoint x: 248, startPoint y: 139, endPoint x: 124, endPoint y: 218, distance: 147.2
click at [124, 218] on div "**********" at bounding box center [310, 147] width 621 height 295
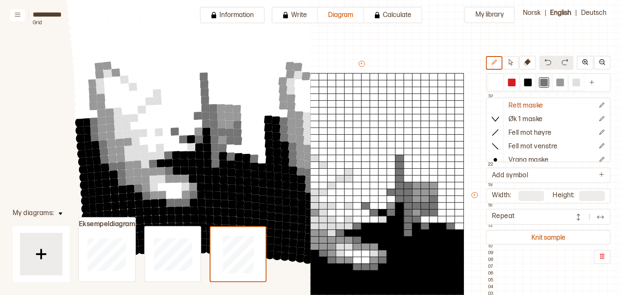
drag, startPoint x: 218, startPoint y: 112, endPoint x: 232, endPoint y: 136, distance: 28.3
click at [232, 136] on circle at bounding box center [230, 132] width 11 height 11
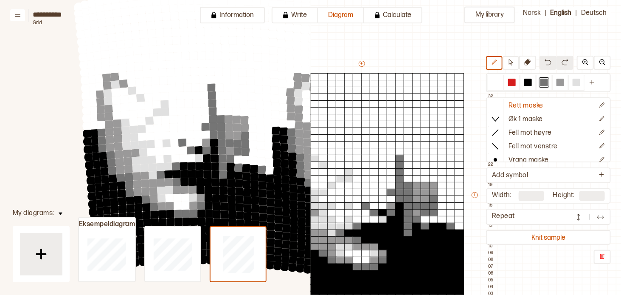
drag, startPoint x: 231, startPoint y: 137, endPoint x: 238, endPoint y: 146, distance: 11.6
click at [238, 146] on circle at bounding box center [237, 143] width 11 height 11
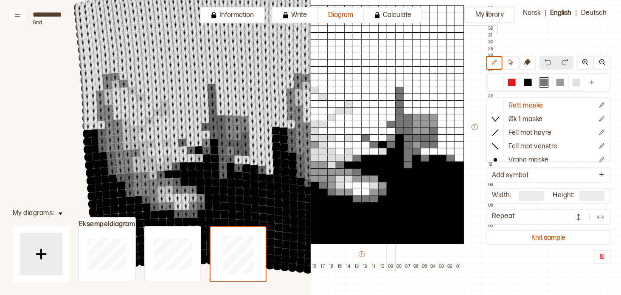
scroll to position [107, 255]
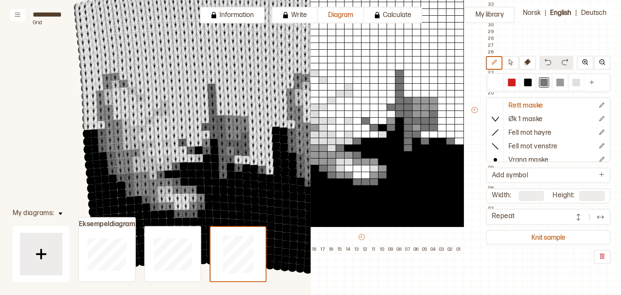
type input "**"
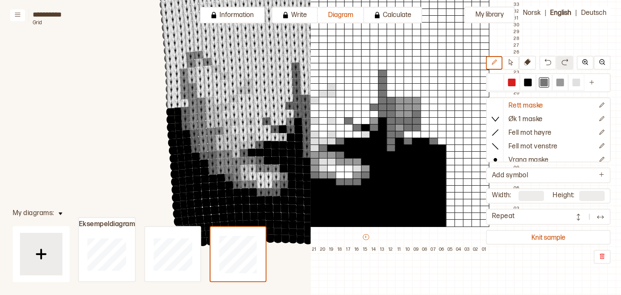
scroll to position [303, 0]
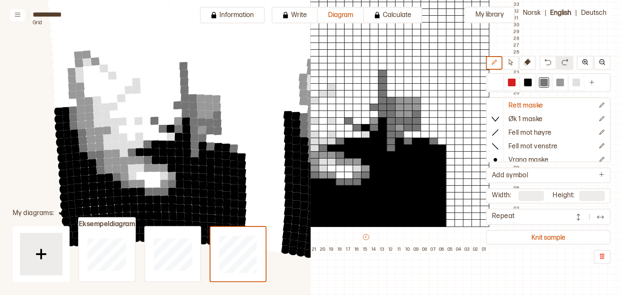
drag, startPoint x: 253, startPoint y: 141, endPoint x: 155, endPoint y: 210, distance: 120.4
click at [155, 210] on circle at bounding box center [157, 215] width 11 height 11
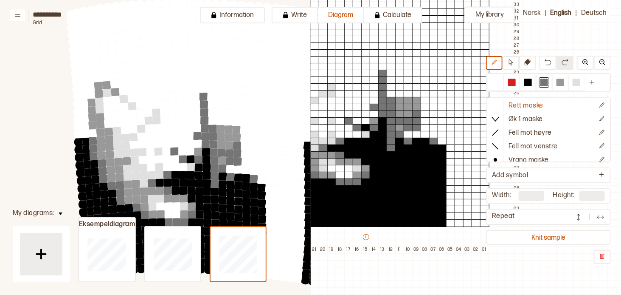
drag, startPoint x: 211, startPoint y: 122, endPoint x: 231, endPoint y: 153, distance: 37.1
click at [231, 155] on circle at bounding box center [230, 160] width 11 height 11
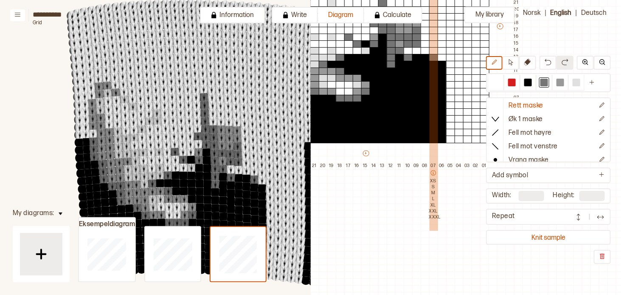
scroll to position [107, 255]
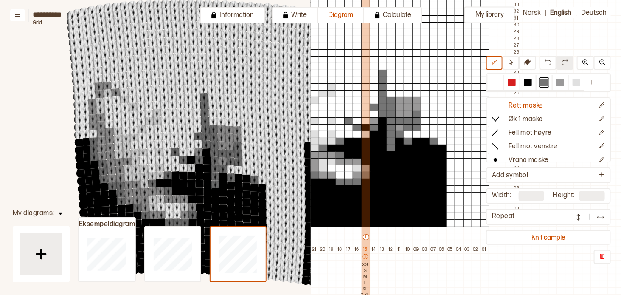
drag, startPoint x: 363, startPoint y: 234, endPoint x: 365, endPoint y: 252, distance: 17.6
click at [366, 253] on div "+ + + + 29 28 27 26 25 24 23 22 21 20 19 18 17 16 15 XS S M L XL XXL XXXL 14 13…" at bounding box center [373, 114] width 297 height 279
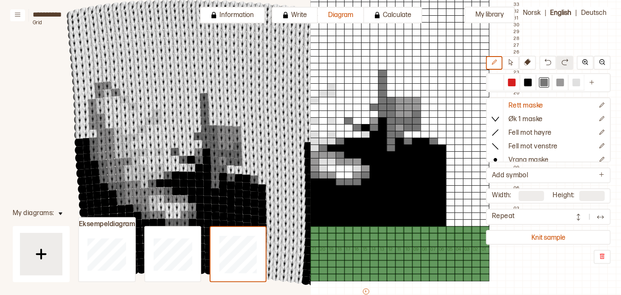
type input "**"
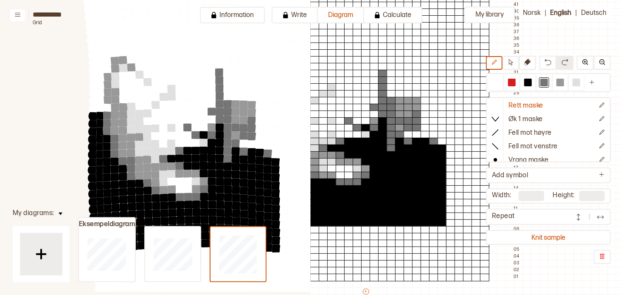
drag, startPoint x: 200, startPoint y: 112, endPoint x: 138, endPoint y: 156, distance: 75.8
click at [138, 156] on circle at bounding box center [139, 160] width 11 height 11
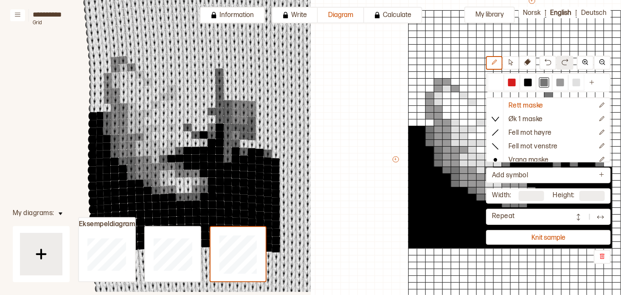
scroll to position [85, 78]
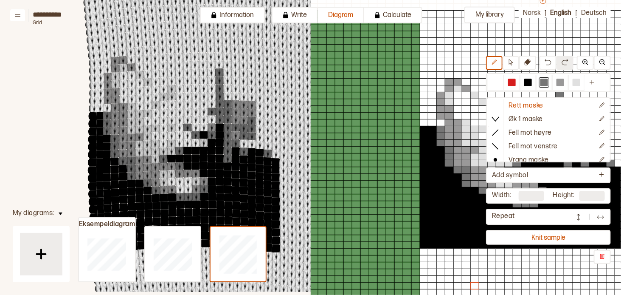
type input "**"
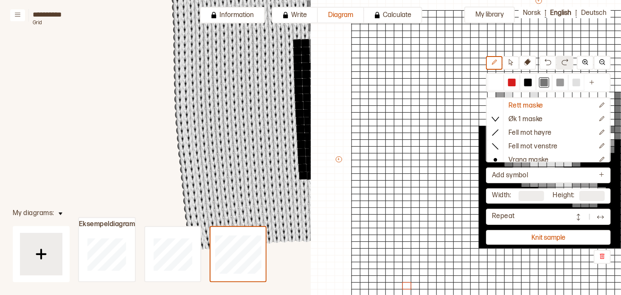
drag, startPoint x: 265, startPoint y: 112, endPoint x: 198, endPoint y: 152, distance: 78.6
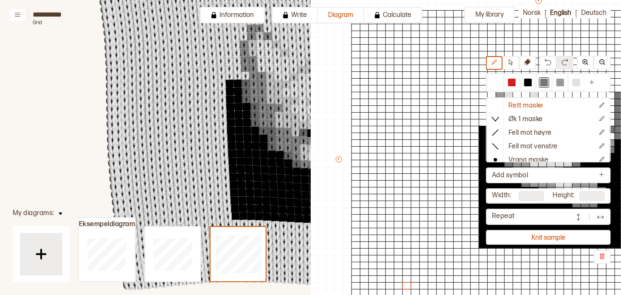
drag, startPoint x: 270, startPoint y: 104, endPoint x: 181, endPoint y: 163, distance: 106.9
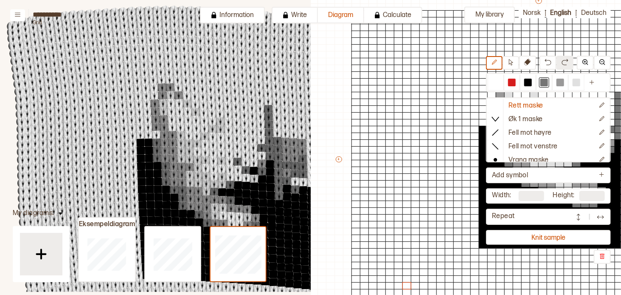
drag, startPoint x: 232, startPoint y: 153, endPoint x: 208, endPoint y: 163, distance: 26.3
click at [208, 163] on g at bounding box center [553, 211] width 1165 height 519
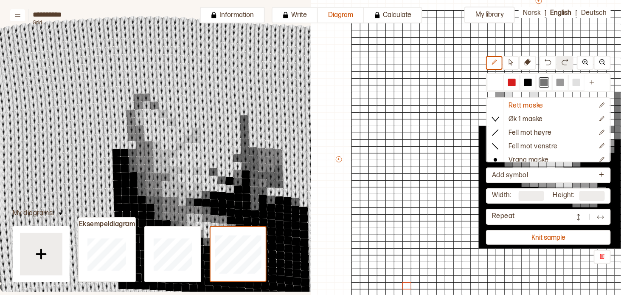
drag, startPoint x: 255, startPoint y: 132, endPoint x: 230, endPoint y: 110, distance: 32.8
click at [230, 110] on g at bounding box center [528, 221] width 1165 height 519
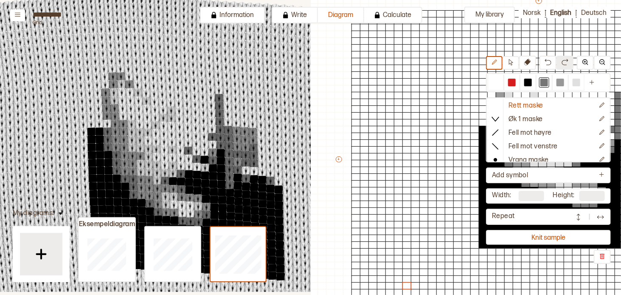
drag, startPoint x: 232, startPoint y: 128, endPoint x: 157, endPoint y: 127, distance: 74.7
click at [159, 127] on g at bounding box center [503, 200] width 1165 height 519
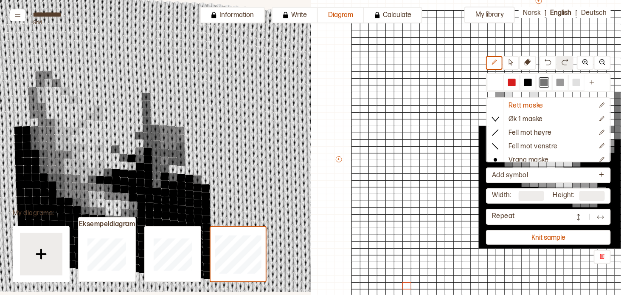
drag, startPoint x: 221, startPoint y: 141, endPoint x: 153, endPoint y: 133, distance: 68.4
click at [153, 133] on g at bounding box center [430, 198] width 1165 height 519
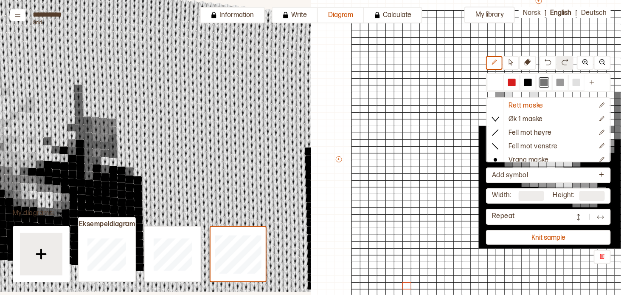
drag, startPoint x: 242, startPoint y: 155, endPoint x: 176, endPoint y: 133, distance: 69.0
click at [176, 133] on g at bounding box center [362, 190] width 1165 height 519
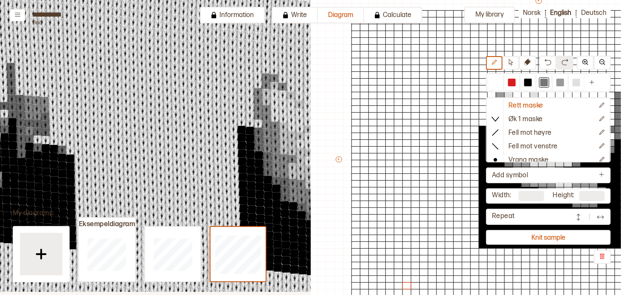
drag, startPoint x: 168, startPoint y: 150, endPoint x: 246, endPoint y: 151, distance: 78.1
click at [246, 151] on g at bounding box center [295, 169] width 1165 height 519
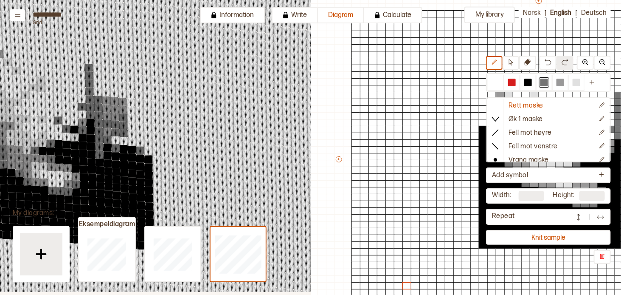
drag, startPoint x: 108, startPoint y: 158, endPoint x: 174, endPoint y: 158, distance: 65.4
click at [174, 158] on g at bounding box center [373, 169] width 1165 height 519
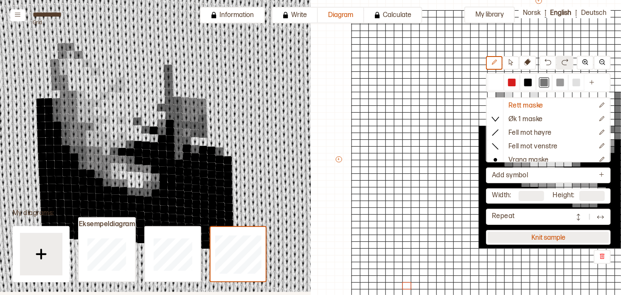
click at [561, 240] on button "Knit sample" at bounding box center [548, 236] width 121 height 11
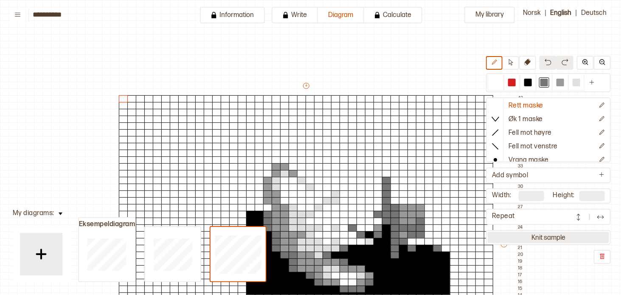
scroll to position [104, 7]
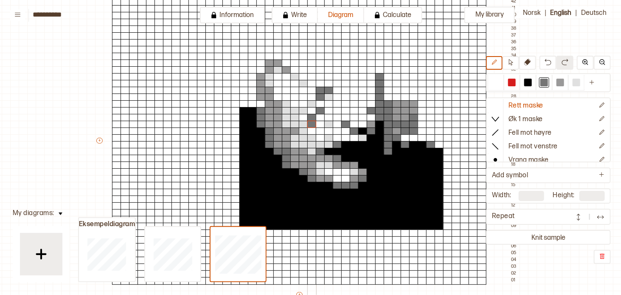
drag, startPoint x: 327, startPoint y: 87, endPoint x: 313, endPoint y: 121, distance: 36.4
click at [313, 121] on div "+ + + + 44 43 42 41 40 39 38 37 36 35 34 33 32 31 30 29 28 27 26 25 24 23 22 21…" at bounding box center [307, 144] width 425 height 333
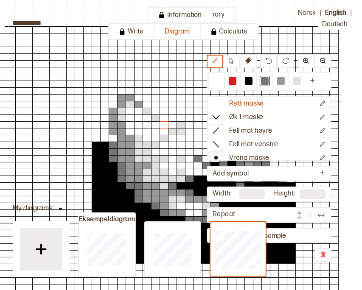
scroll to position [19, 7]
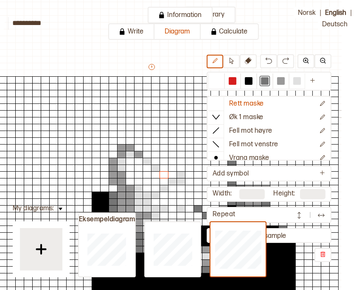
click at [167, 112] on div at bounding box center [164, 114] width 9 height 8
drag, startPoint x: 175, startPoint y: 110, endPoint x: 143, endPoint y: 103, distance: 33.1
click at [143, 103] on div "+ + + + 44 43 42 41 40 39 38 37 36 35 34 33 32 31 30 29 28 27 26 25 24 23 22 21…" at bounding box center [159, 229] width 425 height 333
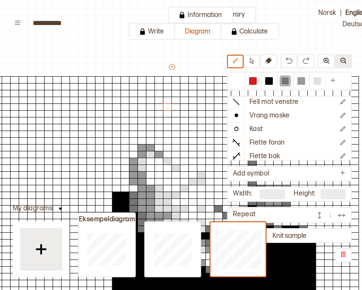
click at [342, 64] on img at bounding box center [343, 60] width 7 height 7
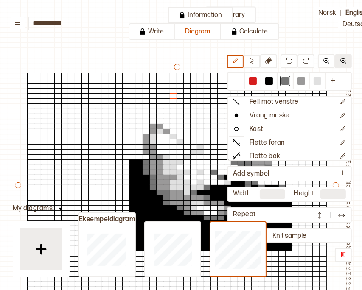
click at [342, 64] on img at bounding box center [343, 60] width 7 height 7
click at [322, 65] on button at bounding box center [326, 61] width 17 height 14
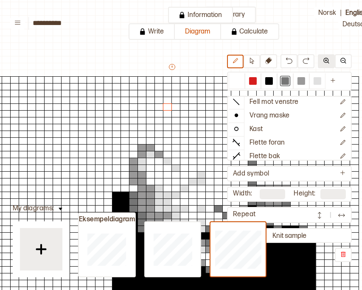
click at [322, 65] on button at bounding box center [326, 61] width 17 height 14
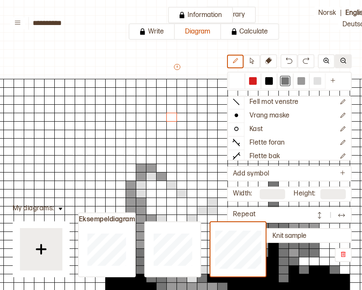
click at [341, 64] on img at bounding box center [343, 60] width 7 height 7
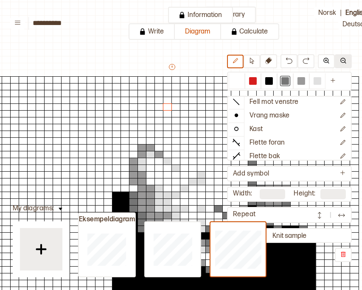
click at [341, 64] on img at bounding box center [343, 60] width 7 height 7
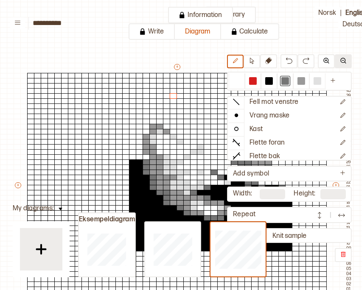
click at [341, 64] on img at bounding box center [343, 60] width 7 height 7
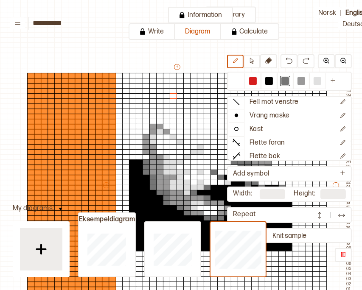
type input "**"
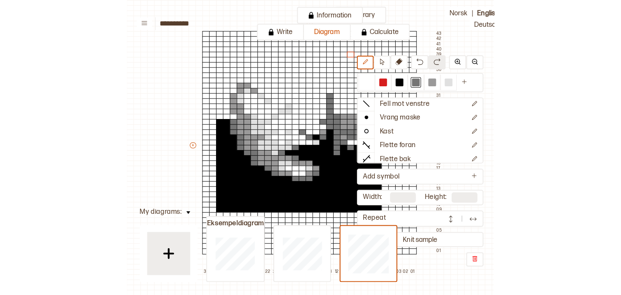
scroll to position [0, 0]
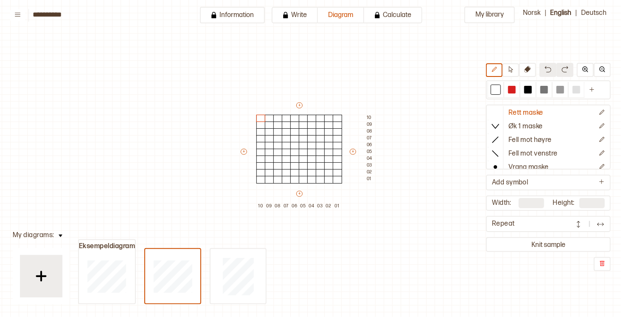
type input "**"
